Goal: Check status: Check status

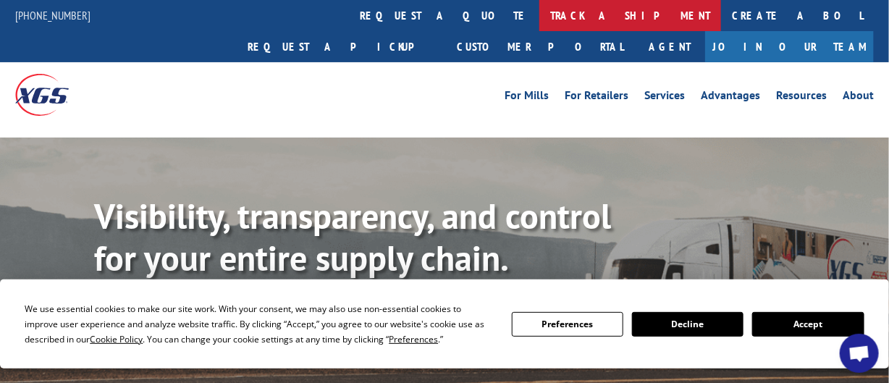
click at [539, 15] on link "track a shipment" at bounding box center [630, 15] width 182 height 31
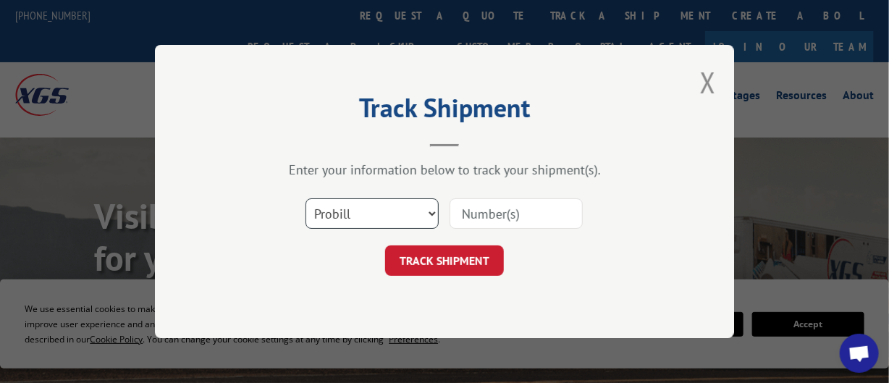
click at [379, 221] on select "Select category... Probill BOL PO" at bounding box center [371, 213] width 133 height 30
select select "bol"
click at [305, 198] on select "Select category... Probill BOL PO" at bounding box center [371, 213] width 133 height 30
click at [471, 236] on div "Select category... Probill BOL PO" at bounding box center [444, 214] width 434 height 48
click at [473, 219] on input at bounding box center [515, 213] width 133 height 30
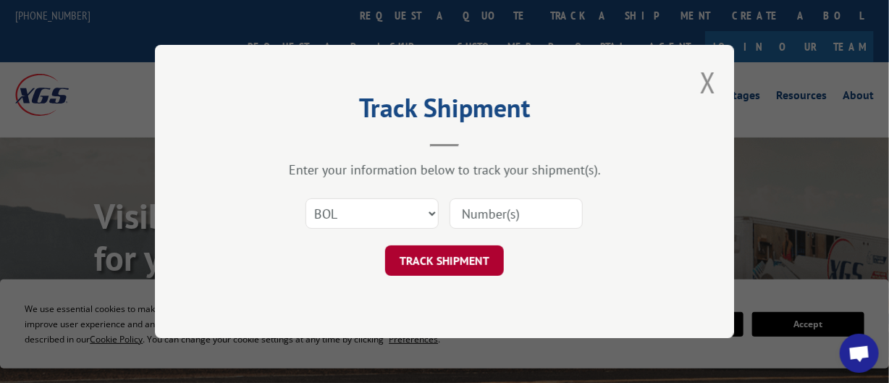
type input "08282025HARBOR-1"
click at [486, 266] on button "TRACK SHIPMENT" at bounding box center [444, 260] width 119 height 30
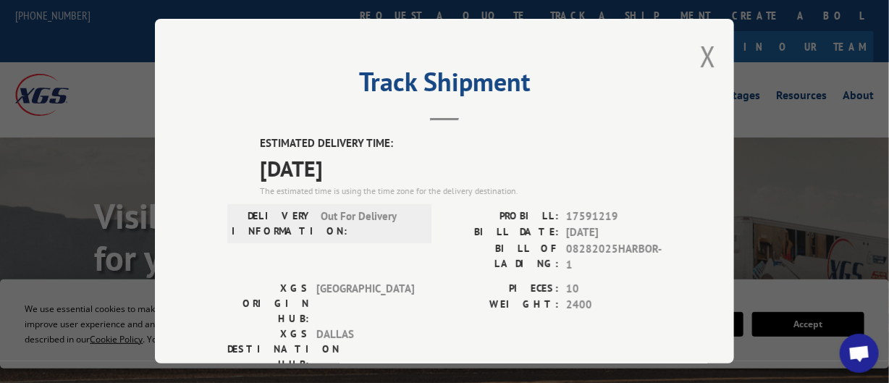
drag, startPoint x: 704, startPoint y: 54, endPoint x: 712, endPoint y: 48, distance: 10.3
click at [704, 54] on button "Close modal" at bounding box center [708, 56] width 16 height 38
